Goal: Task Accomplishment & Management: Use online tool/utility

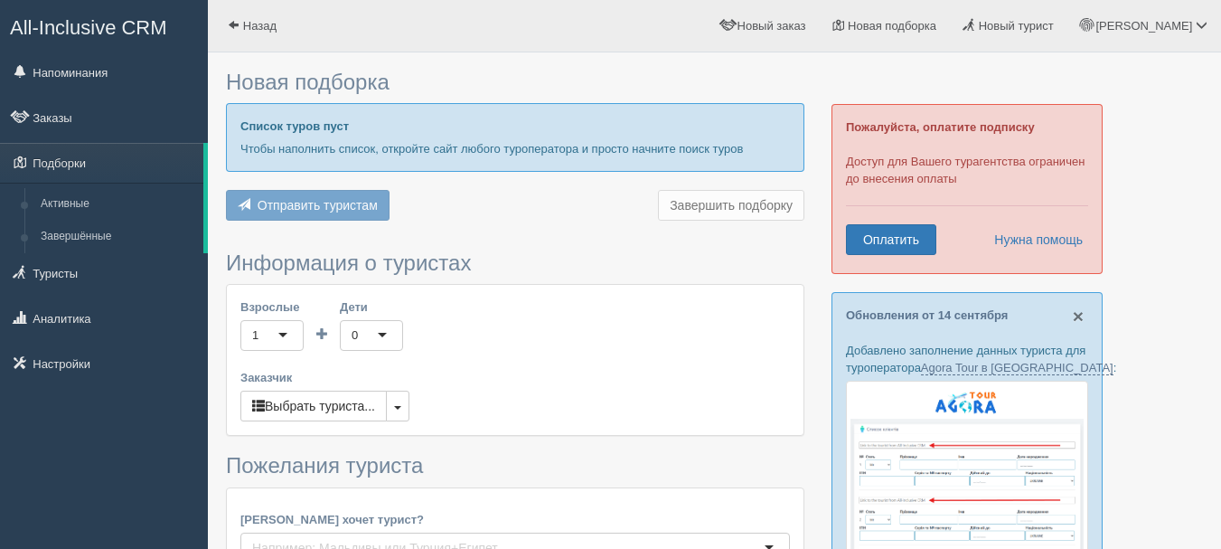
click at [1076, 316] on span "×" at bounding box center [1078, 315] width 11 height 21
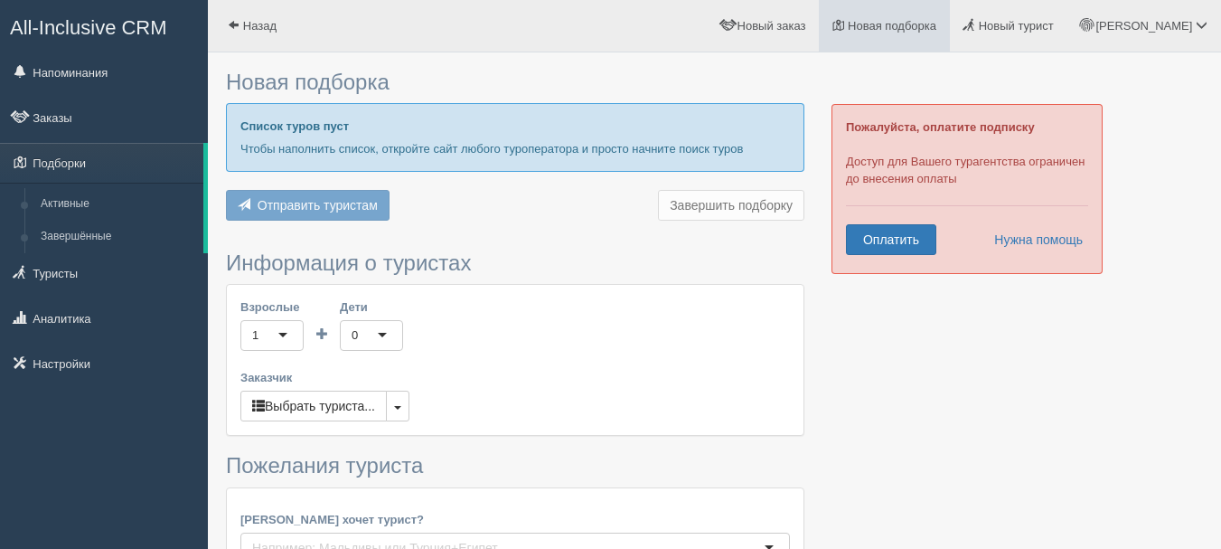
click at [950, 14] on link "Новая подборка" at bounding box center [884, 26] width 131 height 52
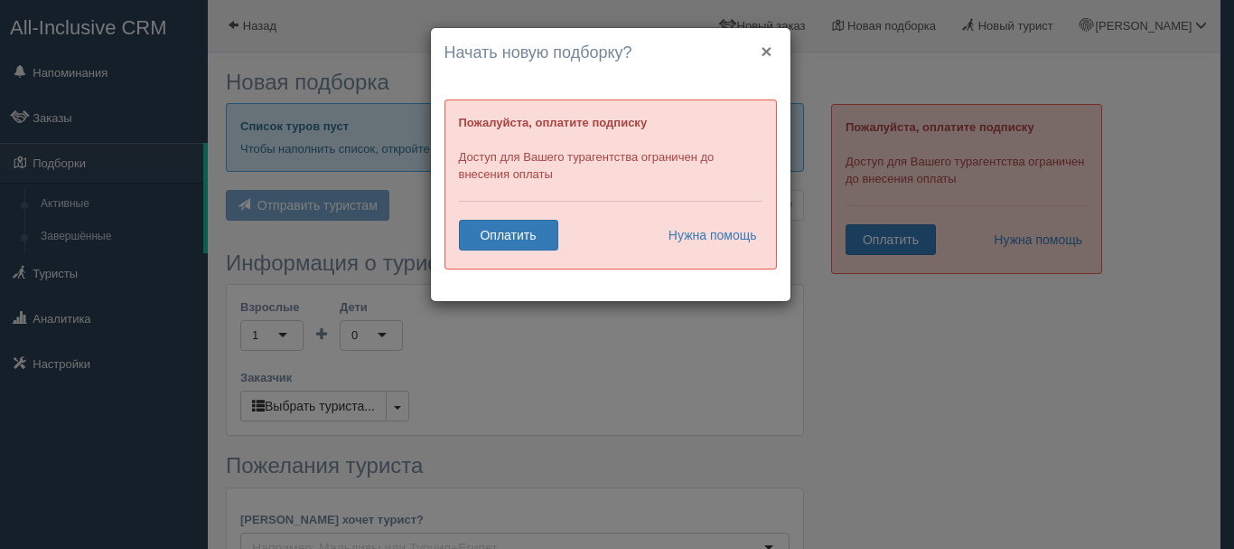
click at [767, 52] on button "×" at bounding box center [766, 51] width 11 height 19
